Goal: Task Accomplishment & Management: Complete application form

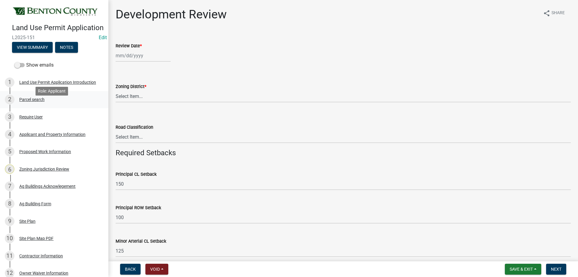
click at [34, 102] on div "Parcel search" at bounding box center [31, 99] width 25 height 4
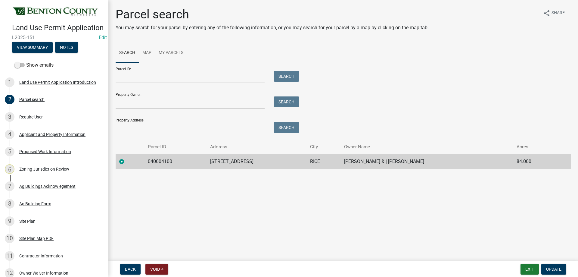
click at [170, 159] on td "040004100" at bounding box center [175, 161] width 63 height 15
click at [174, 160] on td "040004100" at bounding box center [175, 161] width 63 height 15
click at [171, 160] on td "040004100" at bounding box center [175, 161] width 63 height 15
drag, startPoint x: 172, startPoint y: 161, endPoint x: 147, endPoint y: 160, distance: 25.0
click at [147, 160] on td "040004100" at bounding box center [175, 161] width 63 height 15
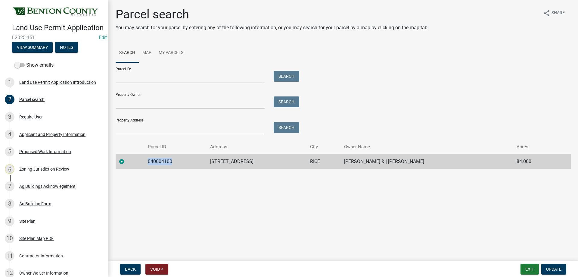
copy td "040004100"
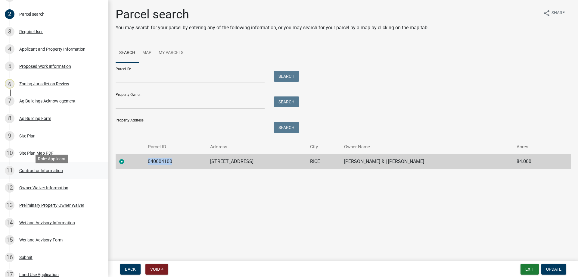
scroll to position [90, 0]
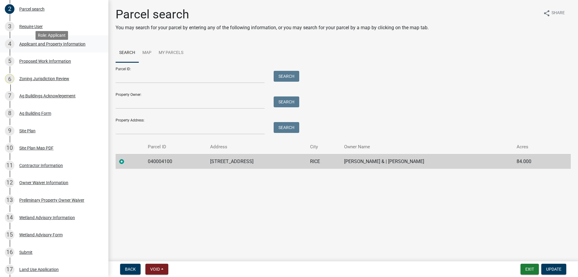
click at [39, 46] on div "Applicant and Property Information" at bounding box center [52, 44] width 66 height 4
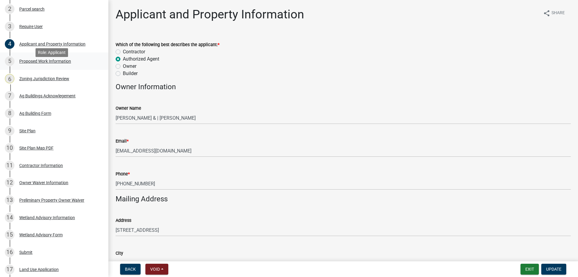
click at [36, 63] on div "Proposed Work Information" at bounding box center [45, 61] width 52 height 4
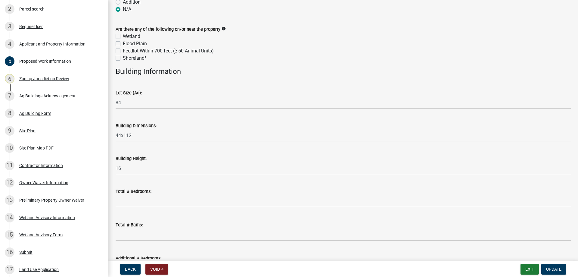
scroll to position [139, 0]
